Goal: Navigation & Orientation: Find specific page/section

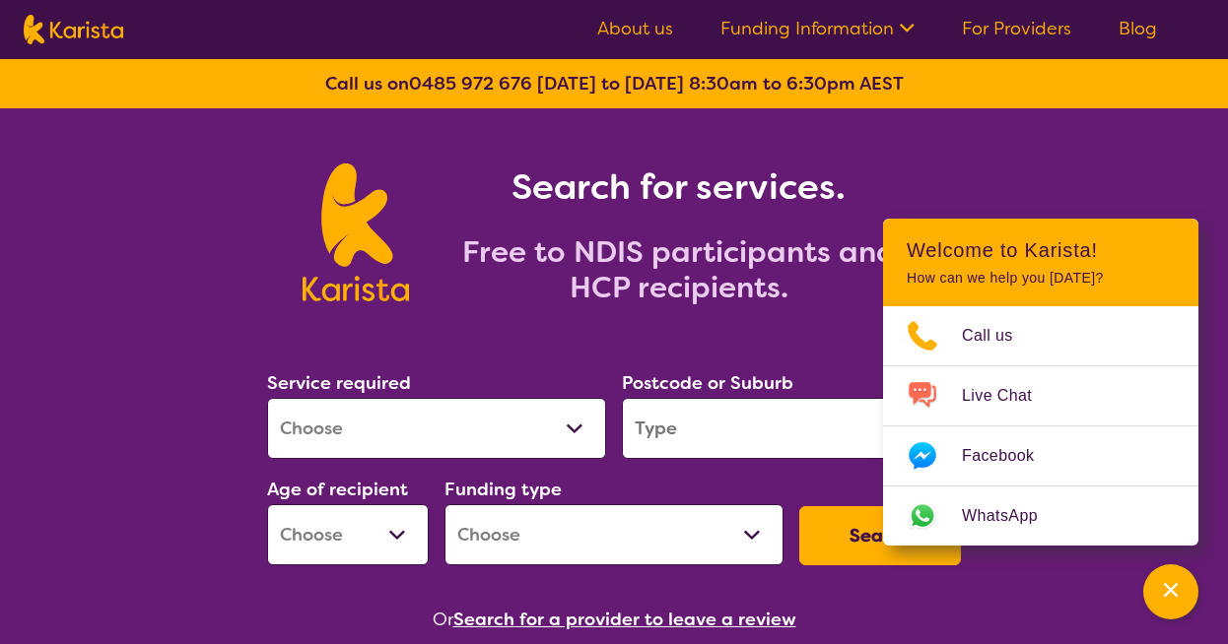
click at [631, 22] on link "About us" at bounding box center [635, 29] width 76 height 24
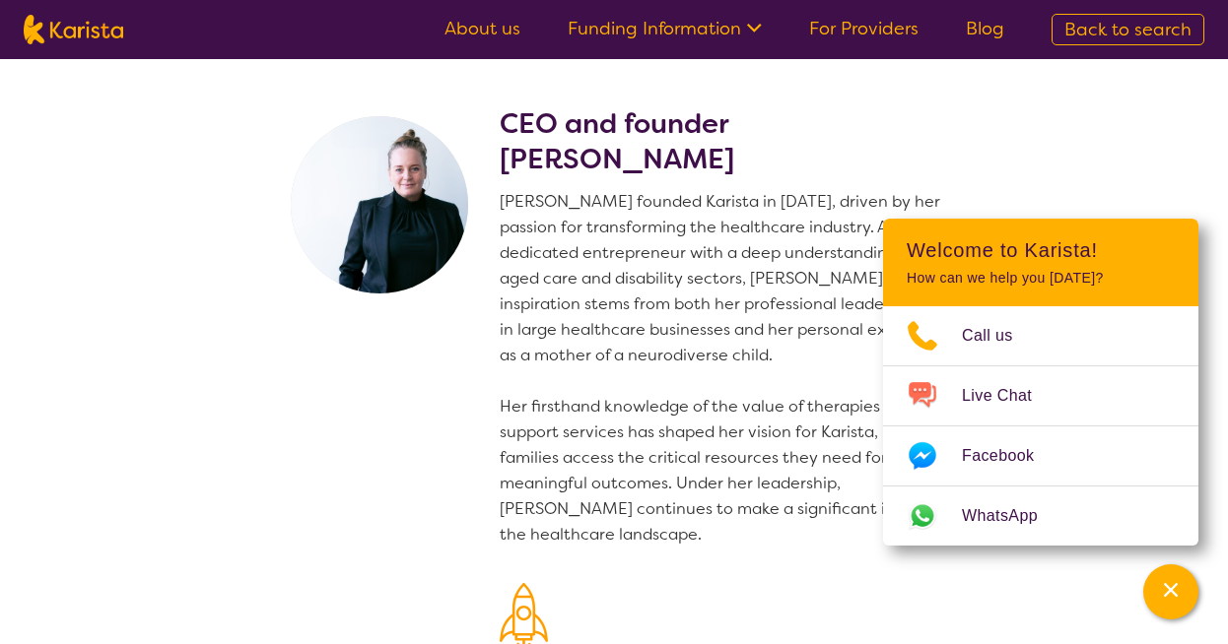
click at [1133, 177] on section "CEO and founder Danielle Bodinnar Danielle founded Karista in 2016, driven by h…" at bounding box center [614, 481] width 1228 height 844
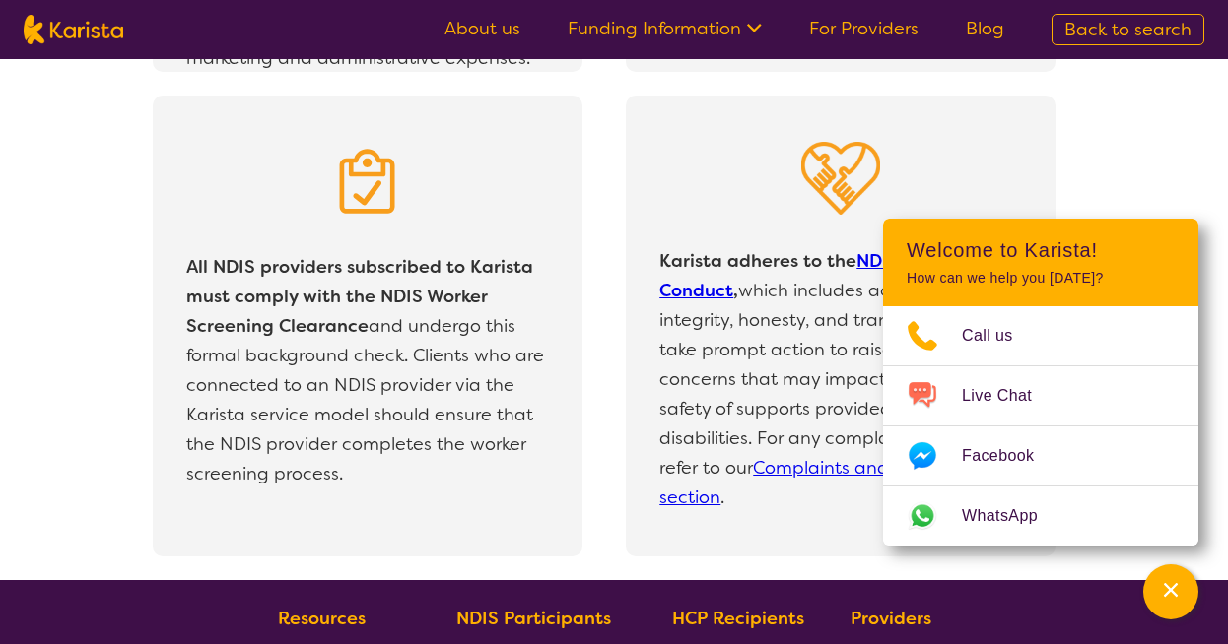
scroll to position [4464, 0]
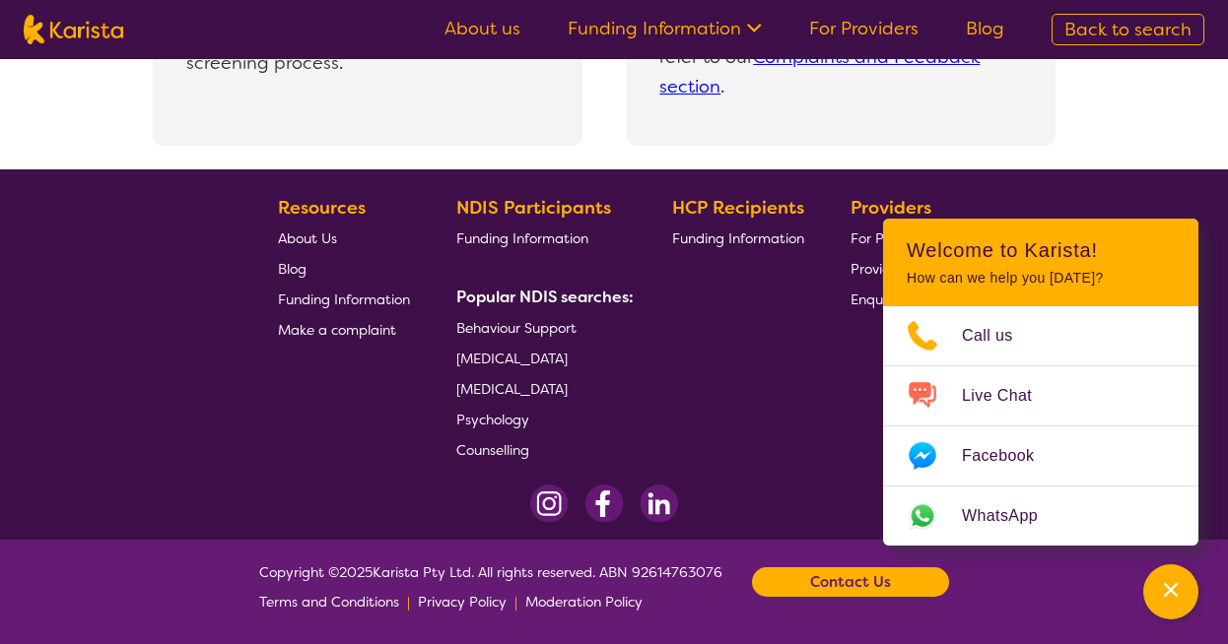
click at [842, 480] on footer "Resources About Us Blog Funding Information Make a complaint NDIS Participants …" at bounding box center [614, 354] width 1228 height 371
click at [1172, 599] on icon "Channel Menu" at bounding box center [1171, 590] width 20 height 20
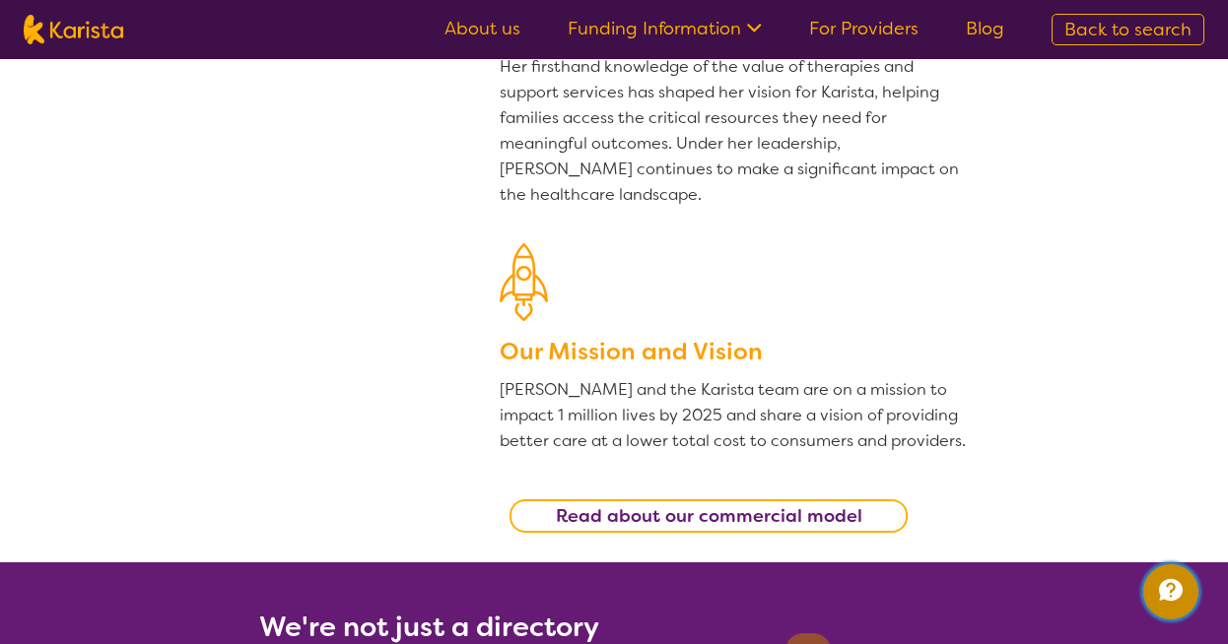
scroll to position [0, 0]
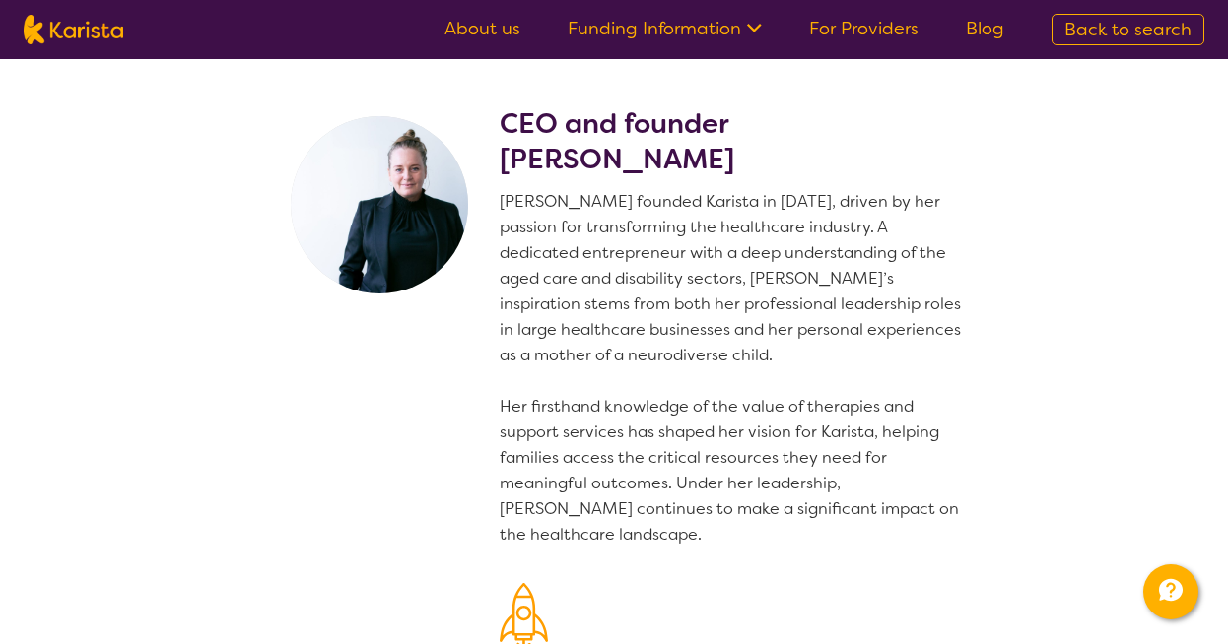
click at [495, 49] on nav "About us Funding Information NDIS - National Disability Insurance Scheme HCP - …" at bounding box center [614, 29] width 1228 height 59
click at [495, 35] on link "About us" at bounding box center [482, 29] width 76 height 24
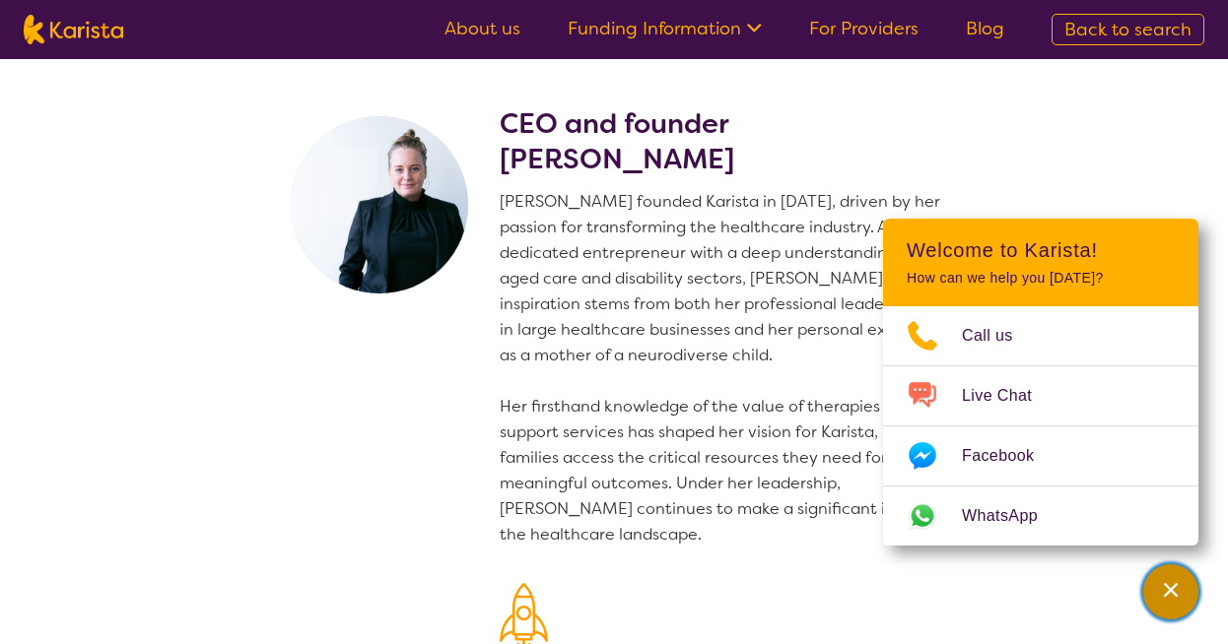
click at [1166, 596] on icon "Channel Menu" at bounding box center [1171, 590] width 20 height 20
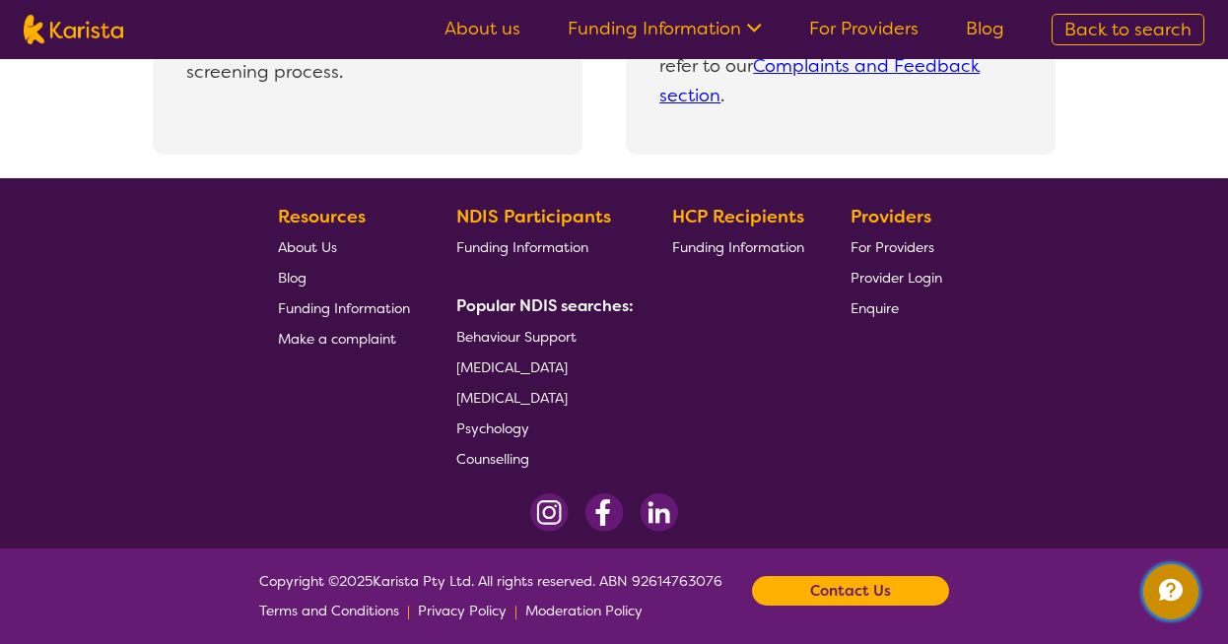
scroll to position [4464, 0]
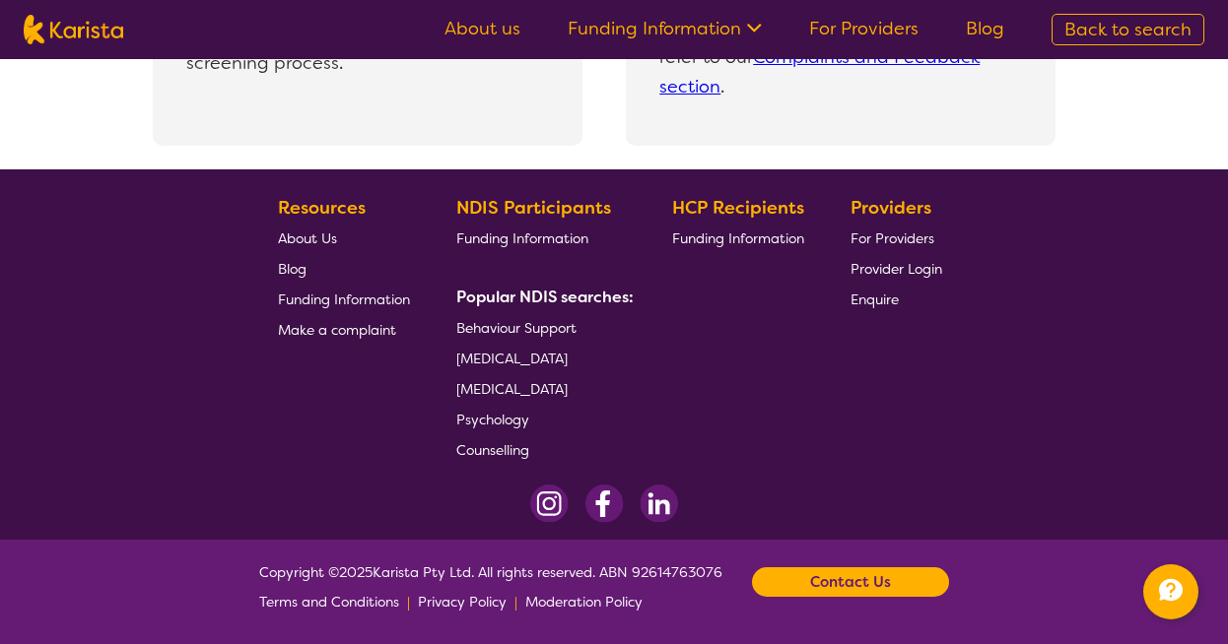
click at [852, 587] on b "Contact Us" at bounding box center [850, 583] width 81 height 30
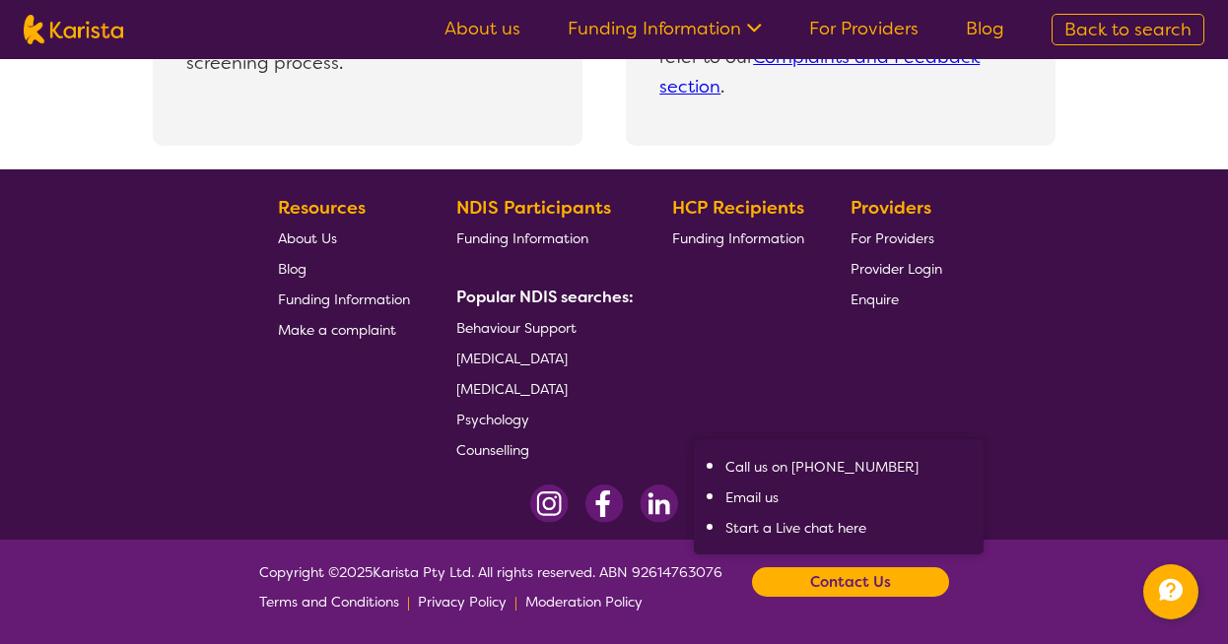
click at [877, 360] on div "Providers For Providers Provider Login Enquire" at bounding box center [900, 329] width 100 height 272
click at [848, 399] on section "Resources About Us Blog Funding Information Make a complaint NDIS Participants …" at bounding box center [614, 321] width 757 height 288
click at [881, 579] on b "Contact Us" at bounding box center [850, 583] width 81 height 30
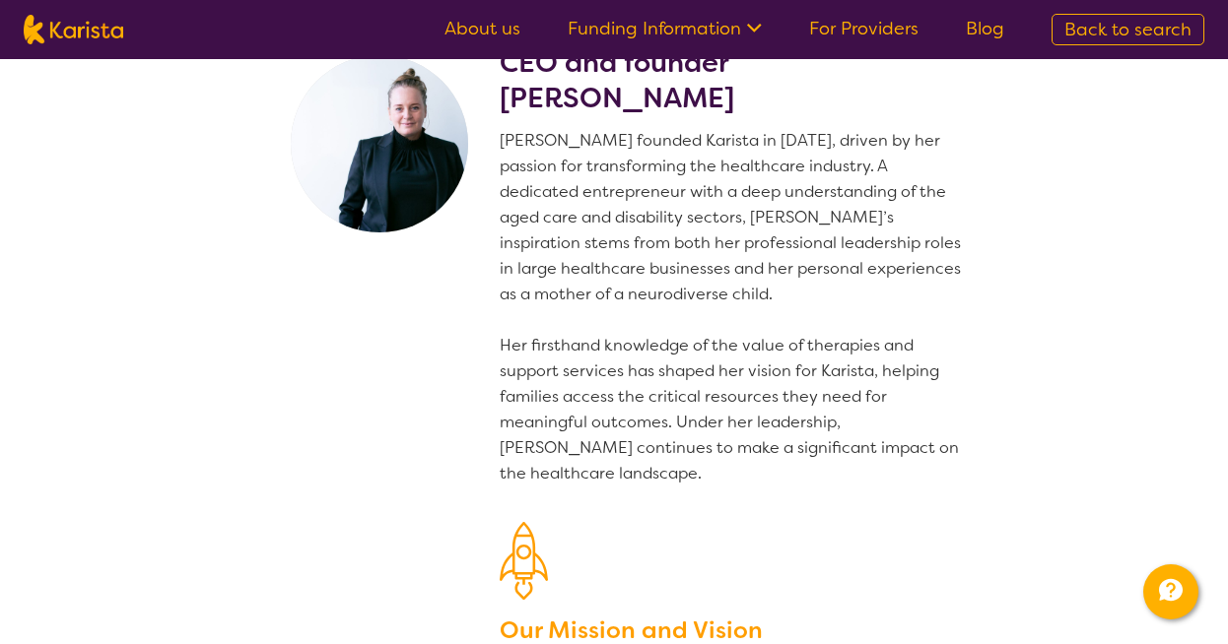
scroll to position [0, 0]
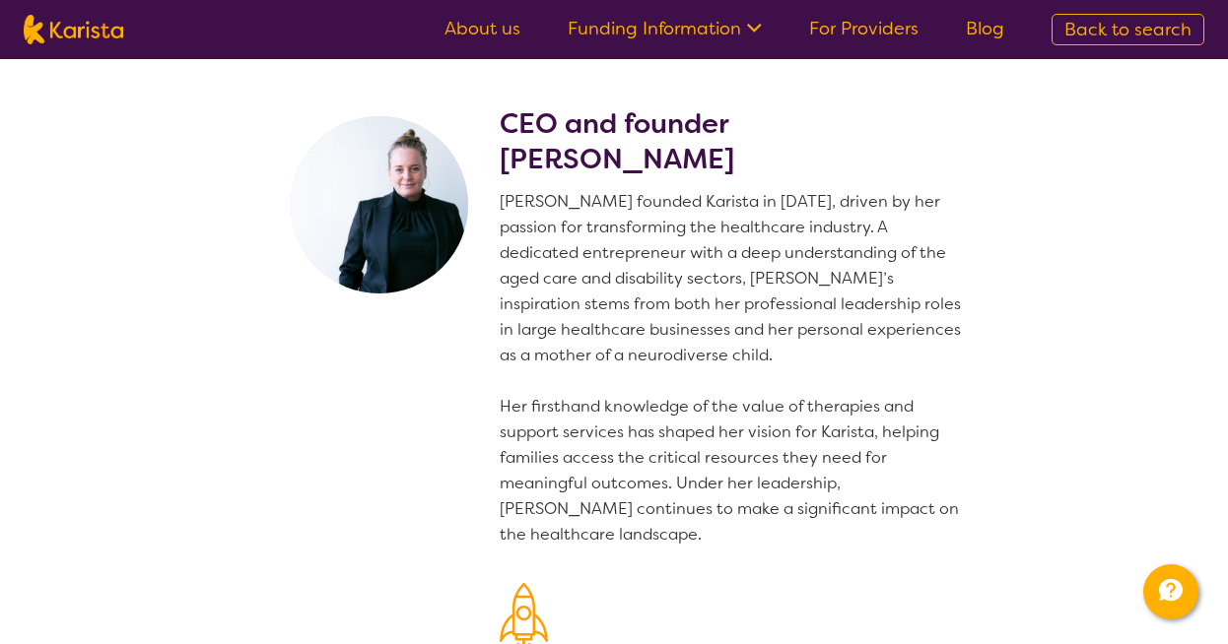
click at [67, 34] on img at bounding box center [74, 30] width 100 height 30
